Goal: Communication & Community: Answer question/provide support

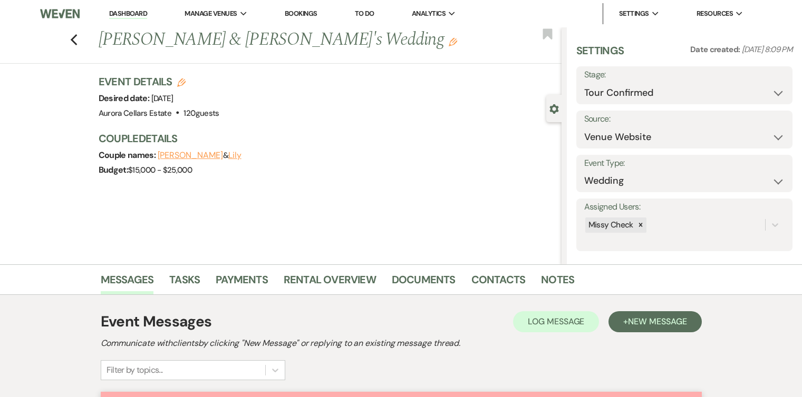
select select "4"
select select "5"
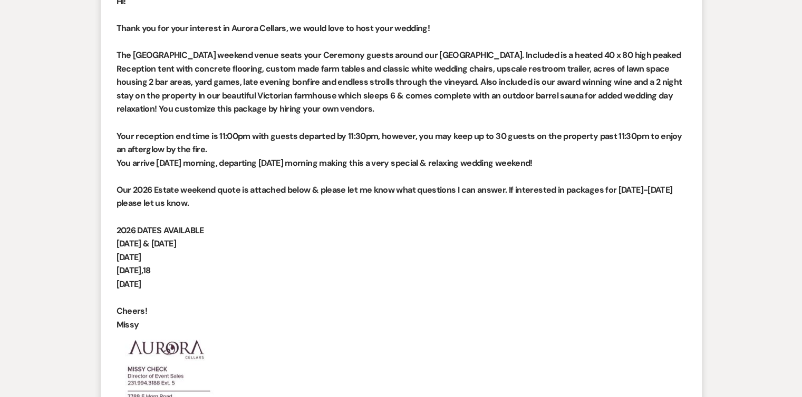
scroll to position [974, 0]
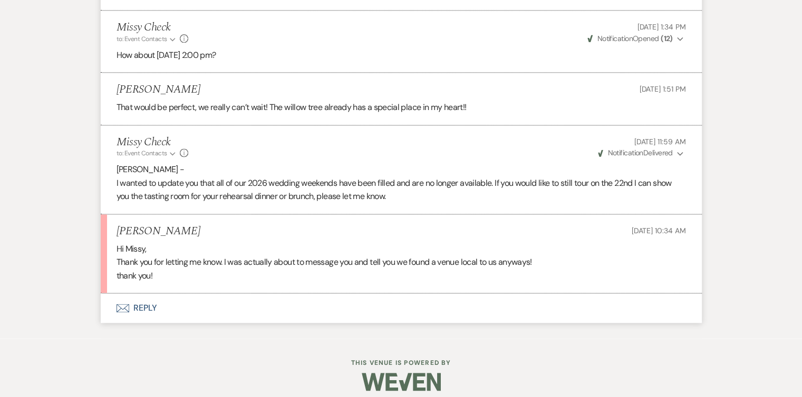
scroll to position [1443, 0]
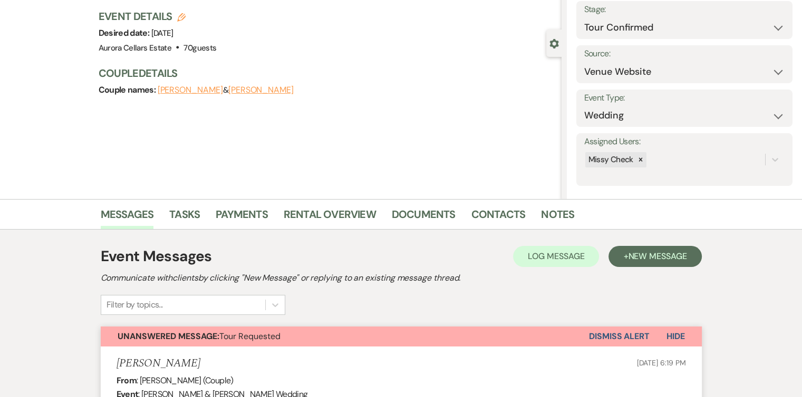
scroll to position [33, 0]
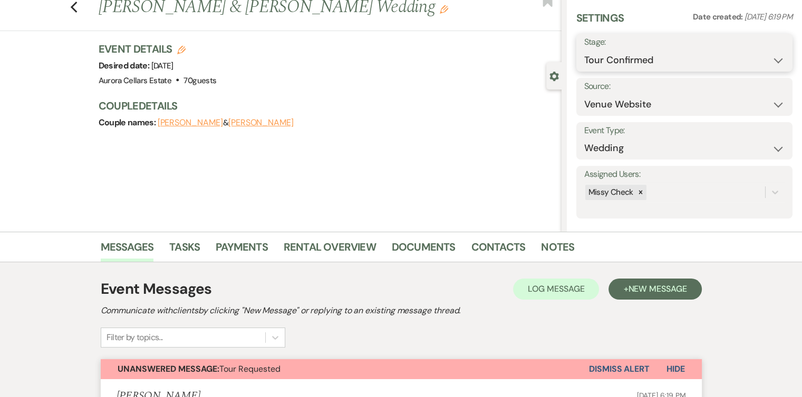
click at [768, 61] on select "Inquiry Follow Up Tour Requested Tour Confirmed Toured Proposal Sent Booked Lost" at bounding box center [684, 60] width 200 height 21
select select "8"
click at [584, 50] on select "Inquiry Follow Up Tour Requested Tour Confirmed Toured Proposal Sent Booked Lost" at bounding box center [684, 60] width 200 height 21
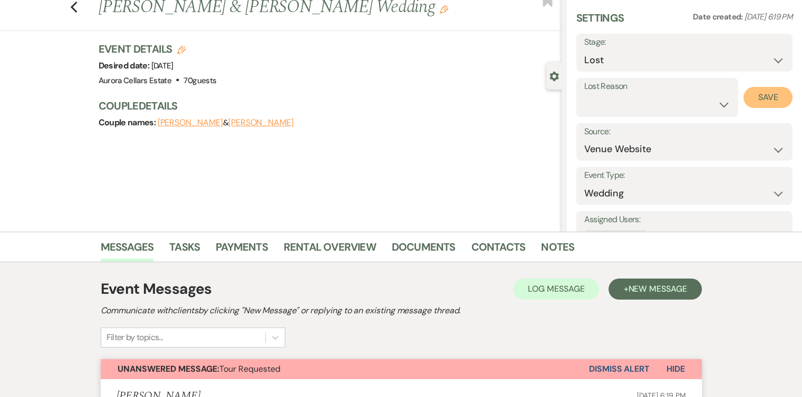
click at [760, 96] on button "Save" at bounding box center [767, 97] width 49 height 21
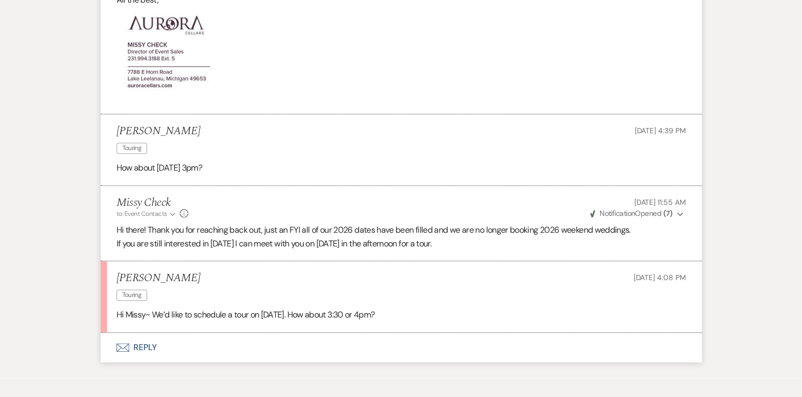
scroll to position [808, 0]
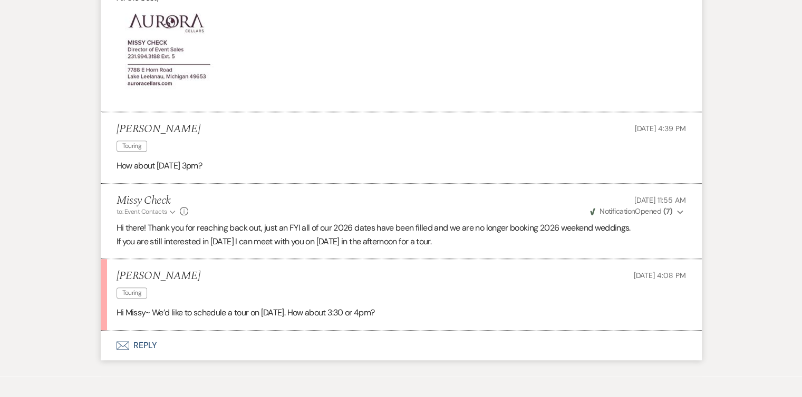
click at [142, 342] on button "Envelope Reply" at bounding box center [401, 346] width 601 height 30
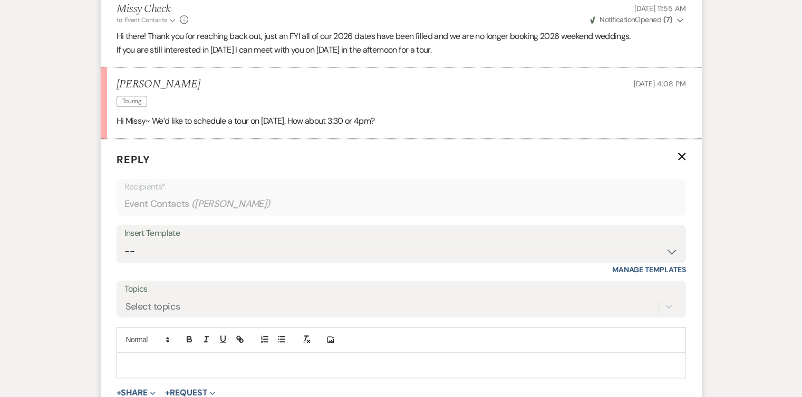
scroll to position [1148, 0]
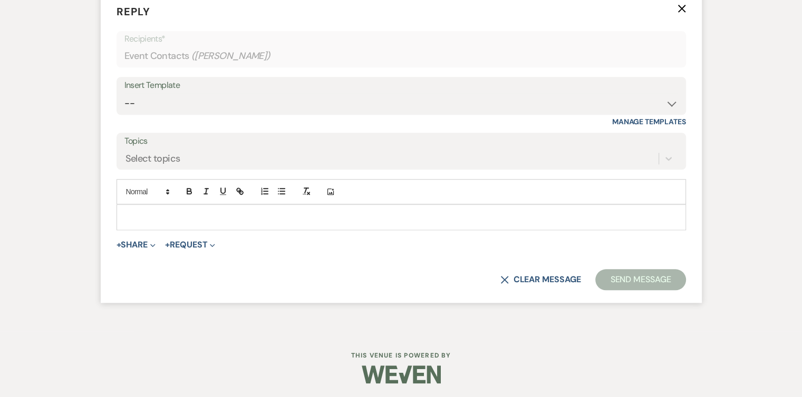
click at [158, 212] on p at bounding box center [401, 217] width 552 height 12
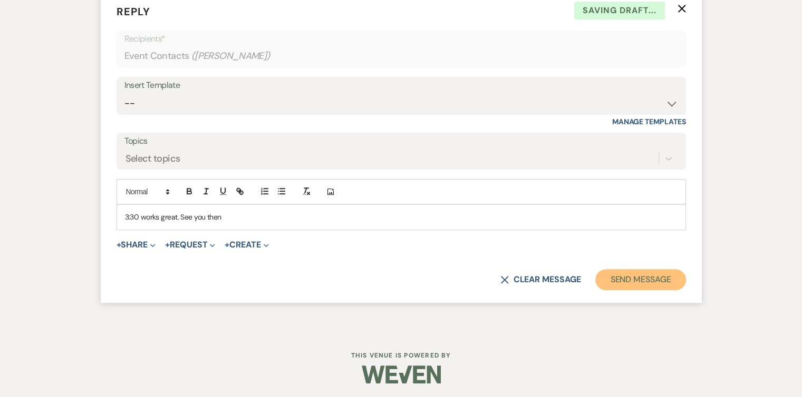
click at [630, 277] on button "Send Message" at bounding box center [640, 279] width 90 height 21
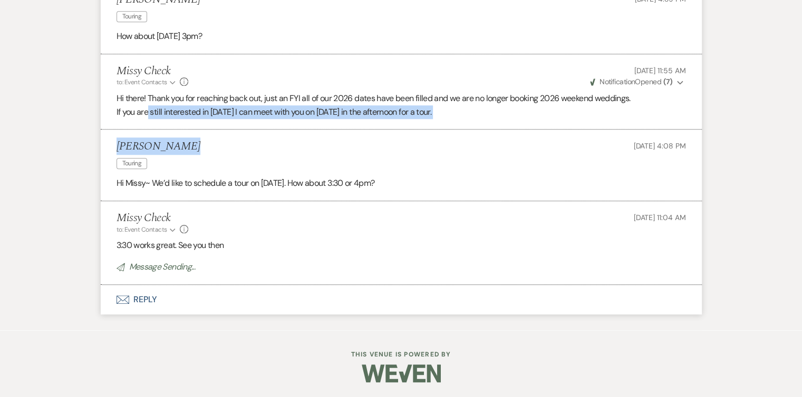
scroll to position [915, 0]
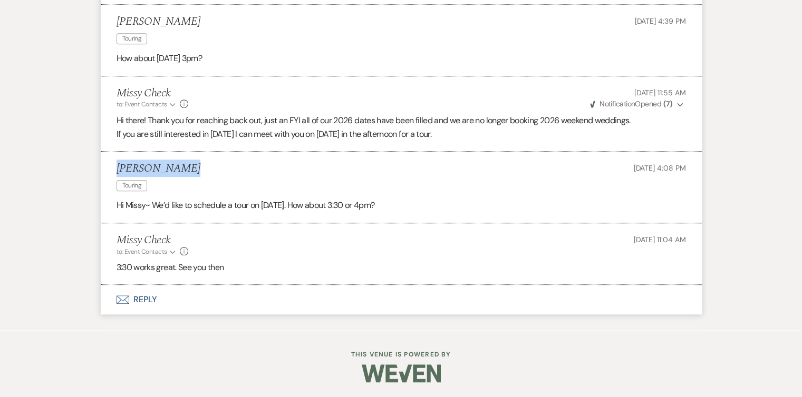
drag, startPoint x: 186, startPoint y: 147, endPoint x: 116, endPoint y: 162, distance: 71.2
click at [117, 162] on div "Susan Winston Touring Aug 13, 2025, 4:08 PM" at bounding box center [401, 178] width 569 height 32
copy h5 "Susan Winston"
